Goal: Task Accomplishment & Management: Manage account settings

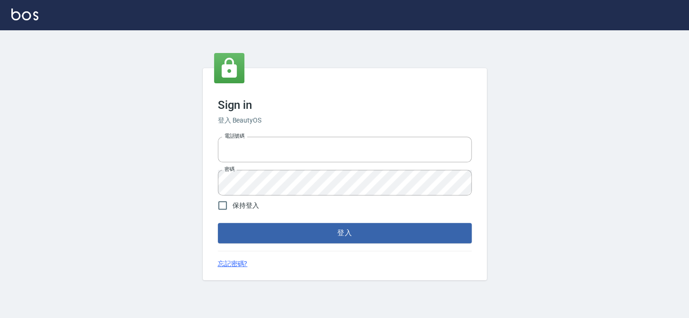
type input "27151227"
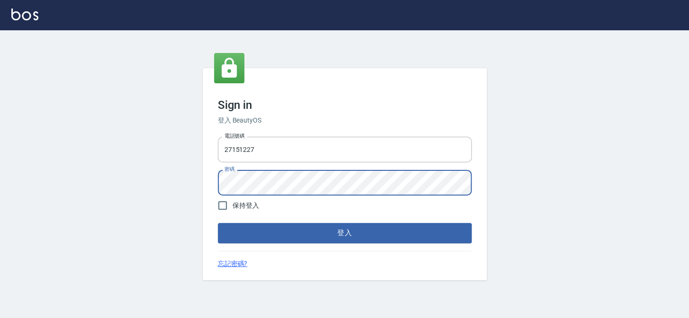
drag, startPoint x: 327, startPoint y: 234, endPoint x: 311, endPoint y: 220, distance: 21.2
click at [326, 233] on button "登入" at bounding box center [345, 233] width 254 height 20
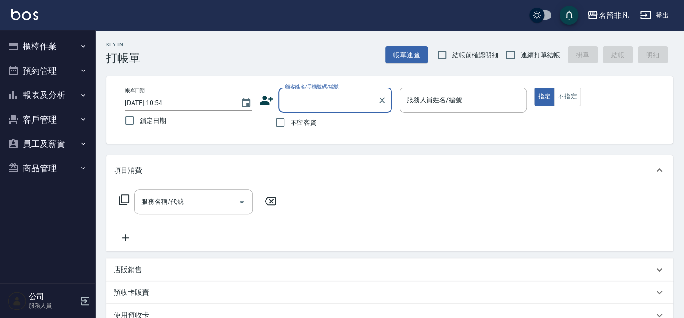
click at [161, 102] on input "2025/08/11 10:54" at bounding box center [178, 103] width 106 height 16
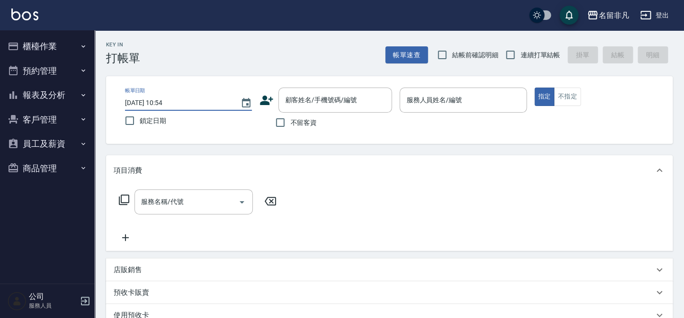
click at [160, 103] on input "2025/08/11 10:54" at bounding box center [178, 103] width 106 height 16
click at [192, 61] on div "Key In 打帳單 帳單速查 結帳前確認明細 連續打單結帳 掛單 結帳 明細" at bounding box center [384, 47] width 578 height 35
click at [157, 103] on input "2025/08/11 10:54" at bounding box center [178, 103] width 106 height 16
click at [193, 93] on div "帳單日期 2025/08/11 10:54" at bounding box center [188, 99] width 127 height 23
click at [247, 106] on icon "Choose date, selected date is 2025-08-11" at bounding box center [245, 103] width 11 height 11
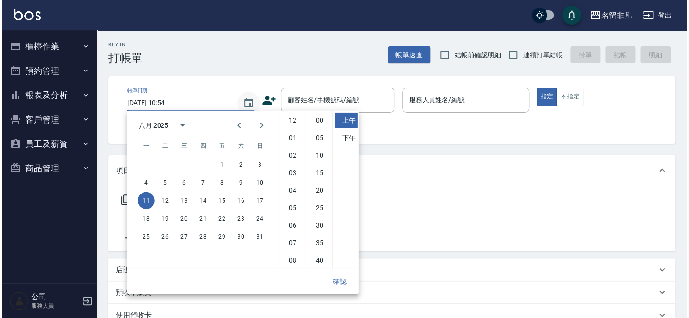
scroll to position [53, 0]
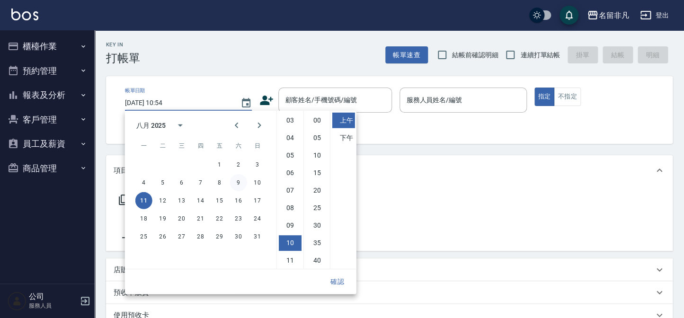
click at [240, 185] on button "9" at bounding box center [238, 182] width 17 height 17
click at [145, 197] on button "11" at bounding box center [143, 200] width 17 height 17
type input "2025/08/11 10:54"
click at [215, 59] on div "Key In 打帳單 帳單速查 結帳前確認明細 連續打單結帳 掛單 結帳 明細" at bounding box center [384, 47] width 578 height 35
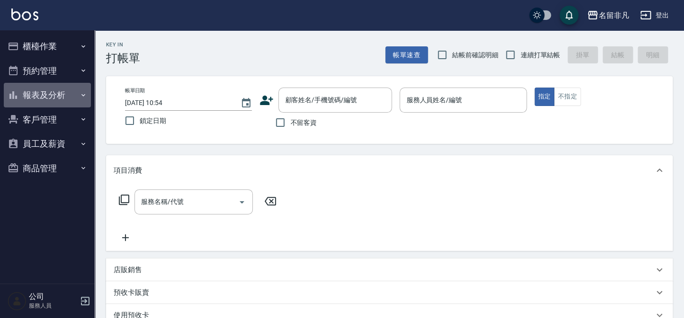
click at [44, 90] on button "報表及分析" at bounding box center [47, 95] width 87 height 25
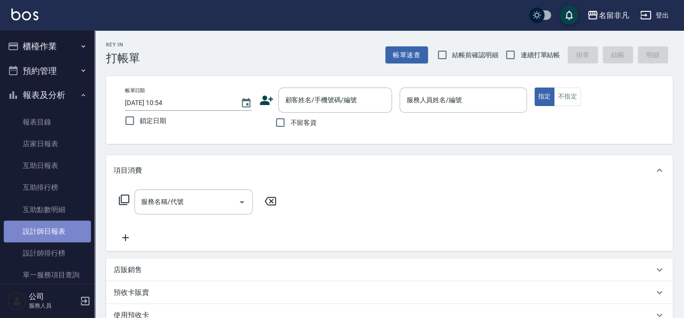
click at [48, 229] on link "設計師日報表" at bounding box center [47, 232] width 87 height 22
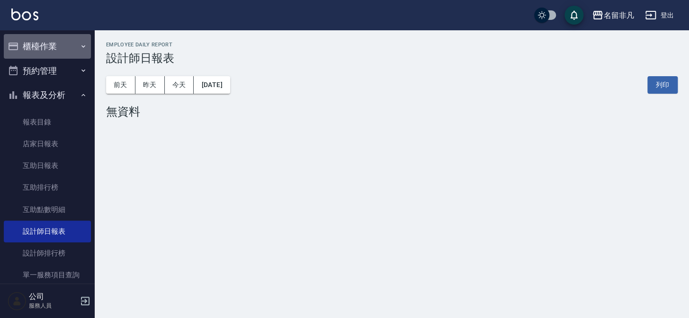
click at [56, 43] on button "櫃檯作業" at bounding box center [47, 46] width 87 height 25
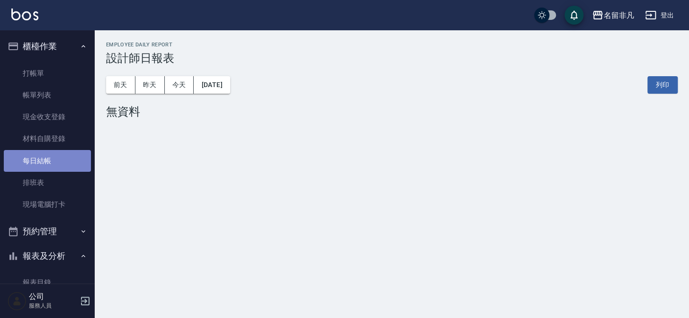
click at [66, 159] on link "每日結帳" at bounding box center [47, 161] width 87 height 22
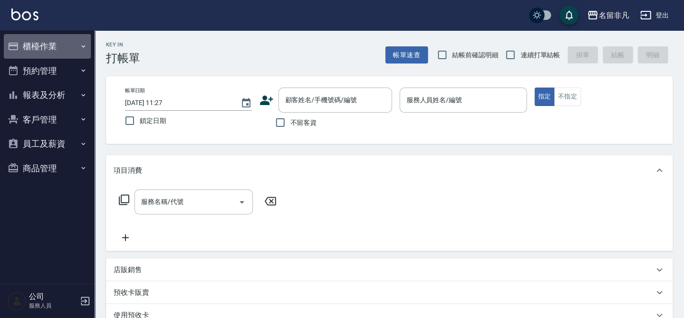
click at [44, 43] on button "櫃檯作業" at bounding box center [47, 46] width 87 height 25
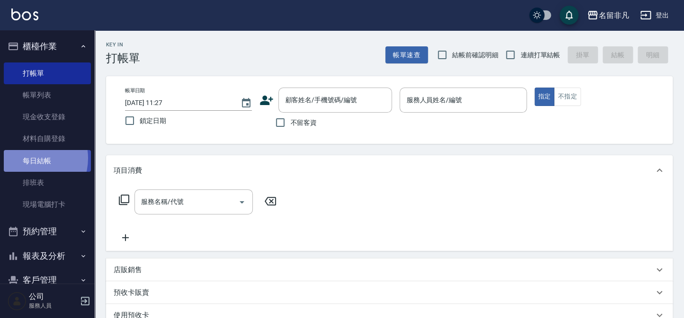
click at [30, 158] on link "每日結帳" at bounding box center [47, 161] width 87 height 22
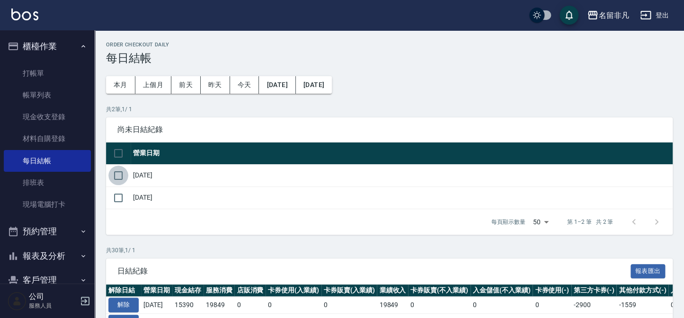
click at [117, 174] on input "checkbox" at bounding box center [118, 176] width 20 height 20
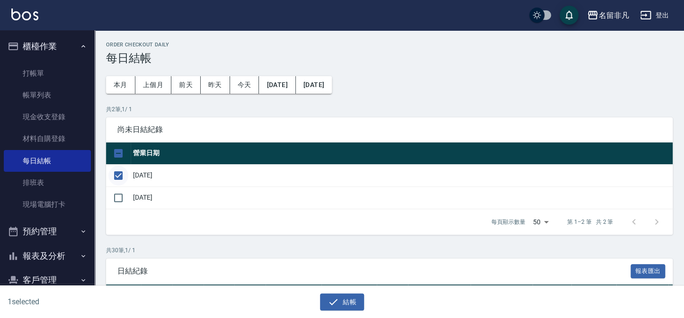
click at [118, 174] on input "checkbox" at bounding box center [118, 176] width 20 height 20
checkbox input "false"
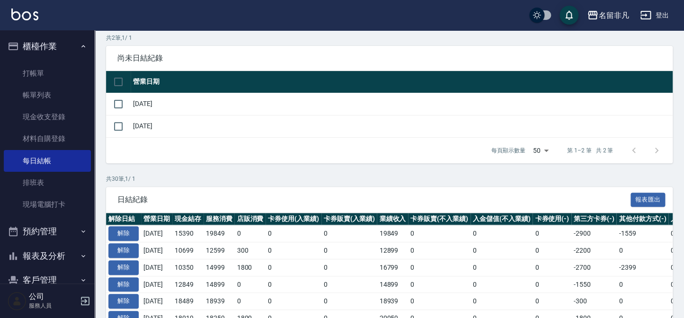
scroll to position [86, 0]
